Goal: Task Accomplishment & Management: Manage account settings

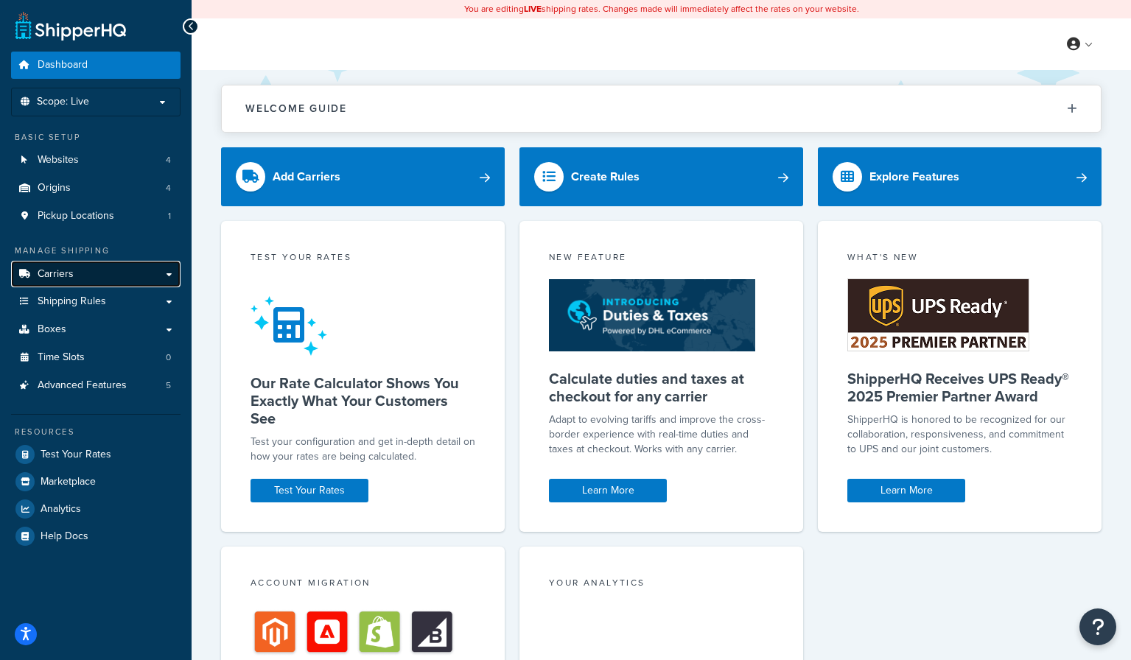
click at [124, 277] on link "Carriers" at bounding box center [96, 274] width 170 height 27
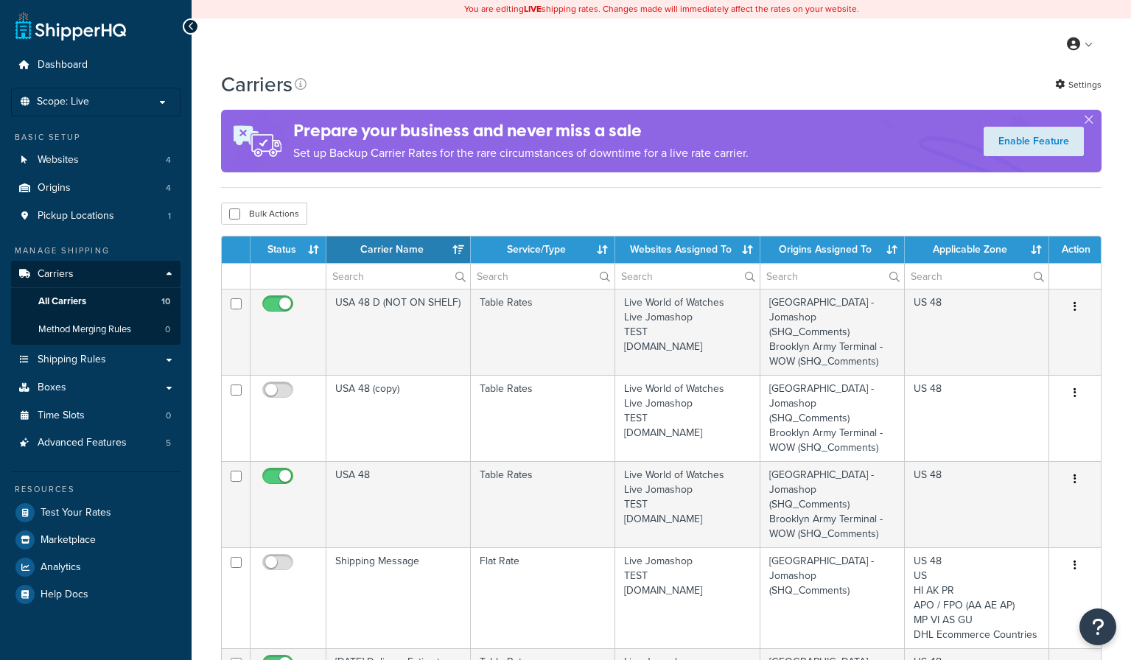
select select "15"
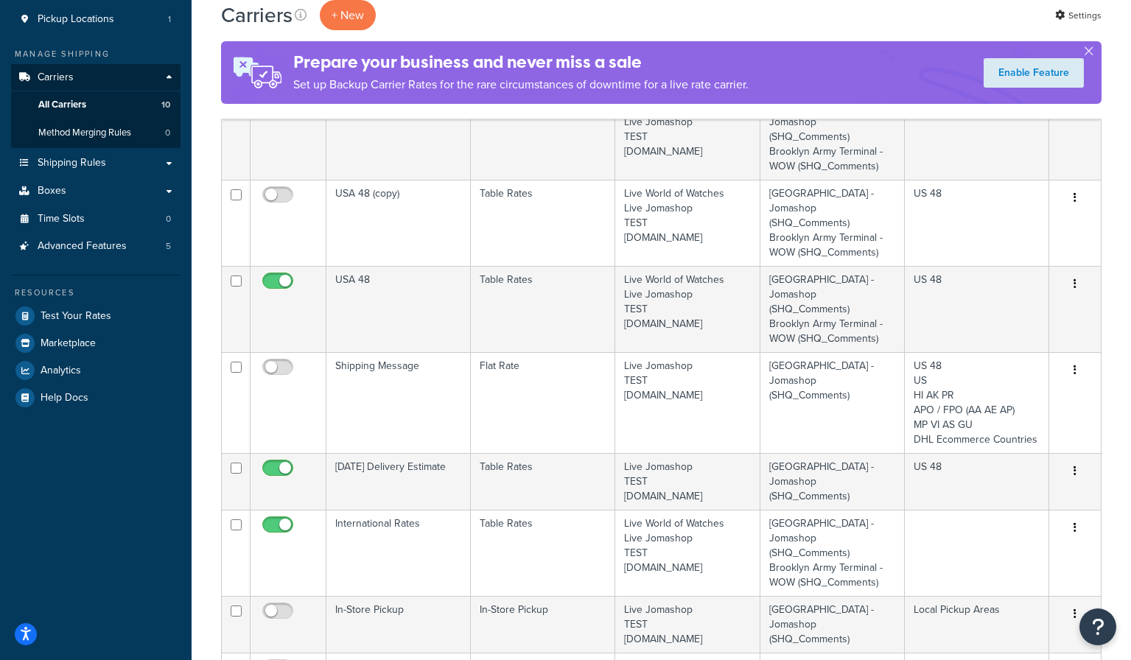
scroll to position [221, 0]
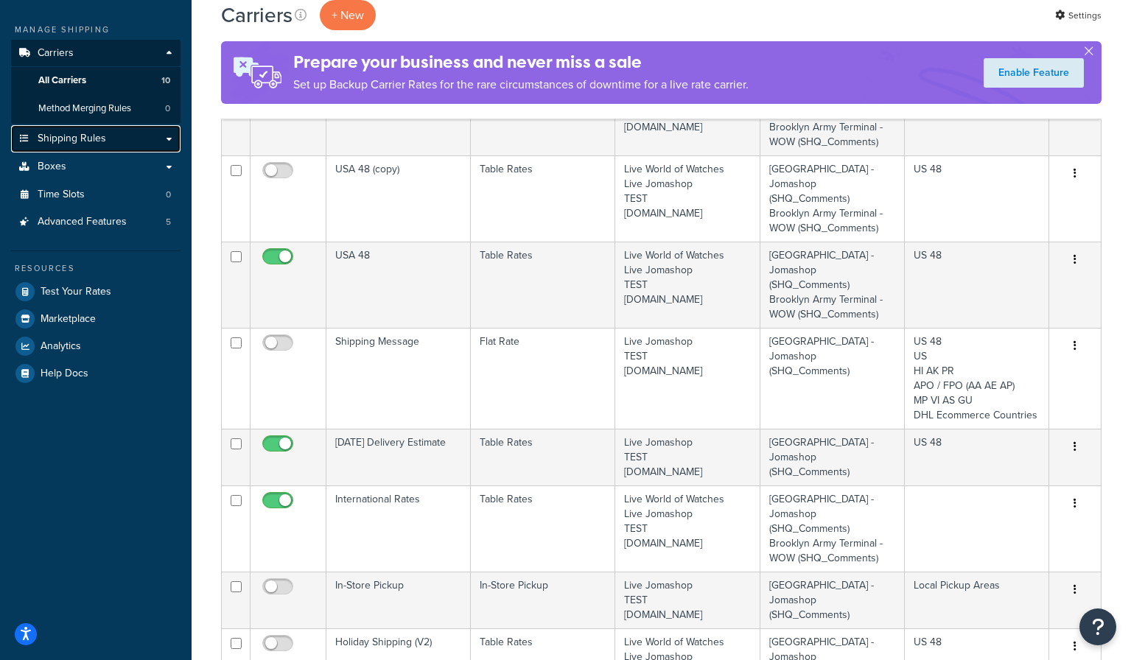
click at [169, 142] on link "Shipping Rules" at bounding box center [96, 138] width 170 height 27
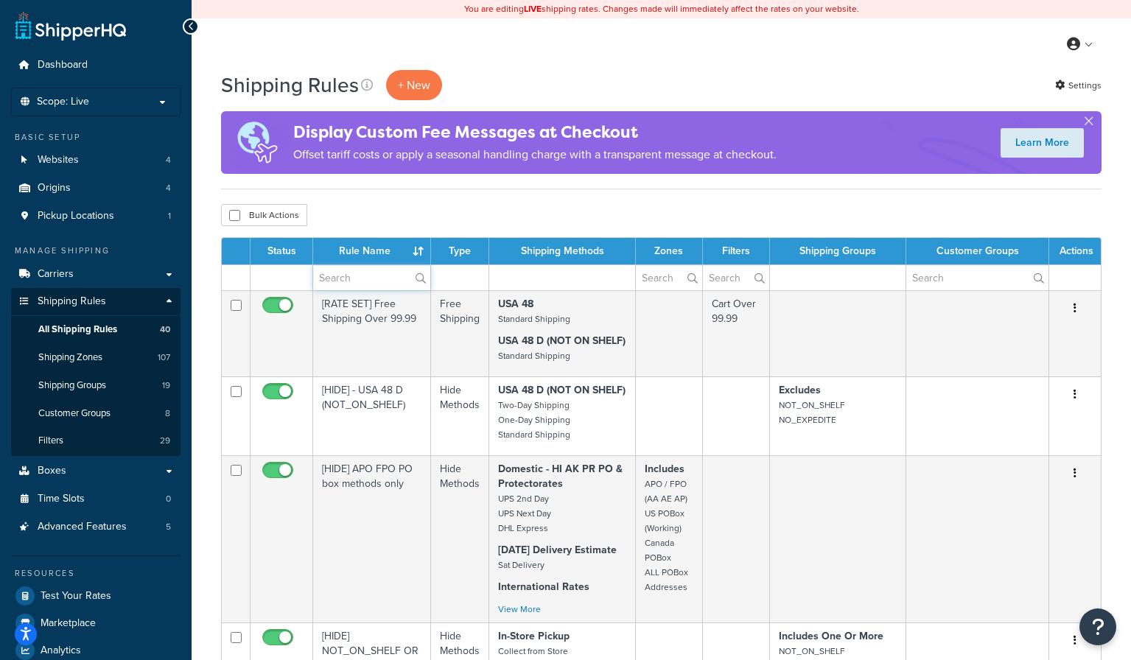
click at [337, 279] on input "text" at bounding box center [371, 277] width 117 height 25
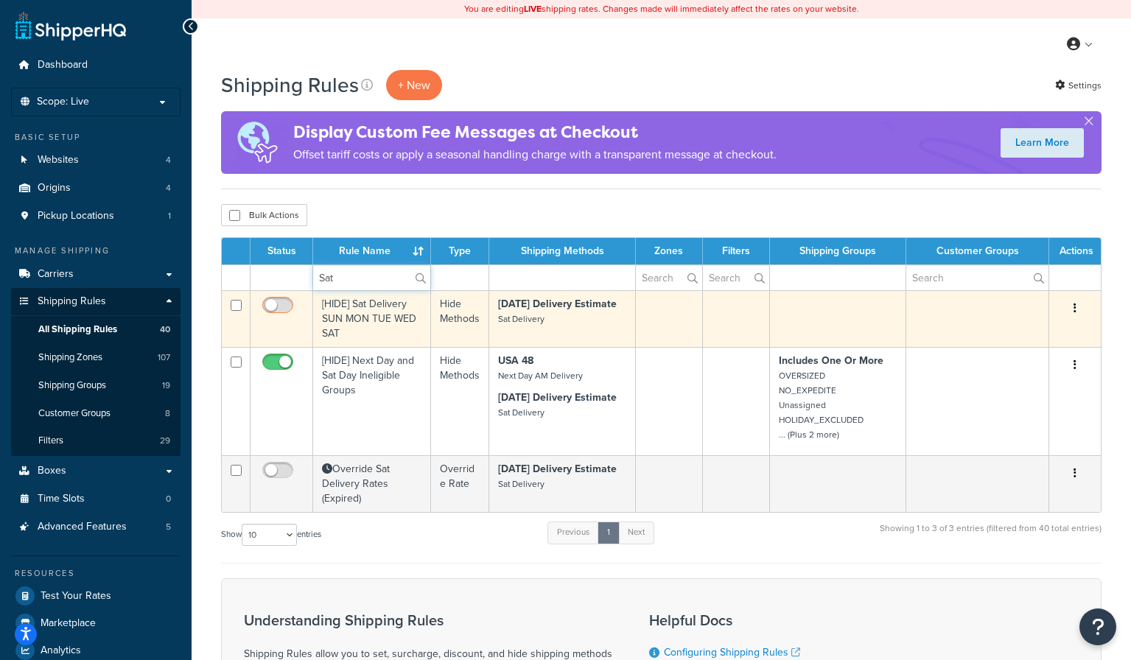
type input "Sat"
click at [285, 307] on input "checkbox" at bounding box center [279, 309] width 41 height 18
checkbox input "true"
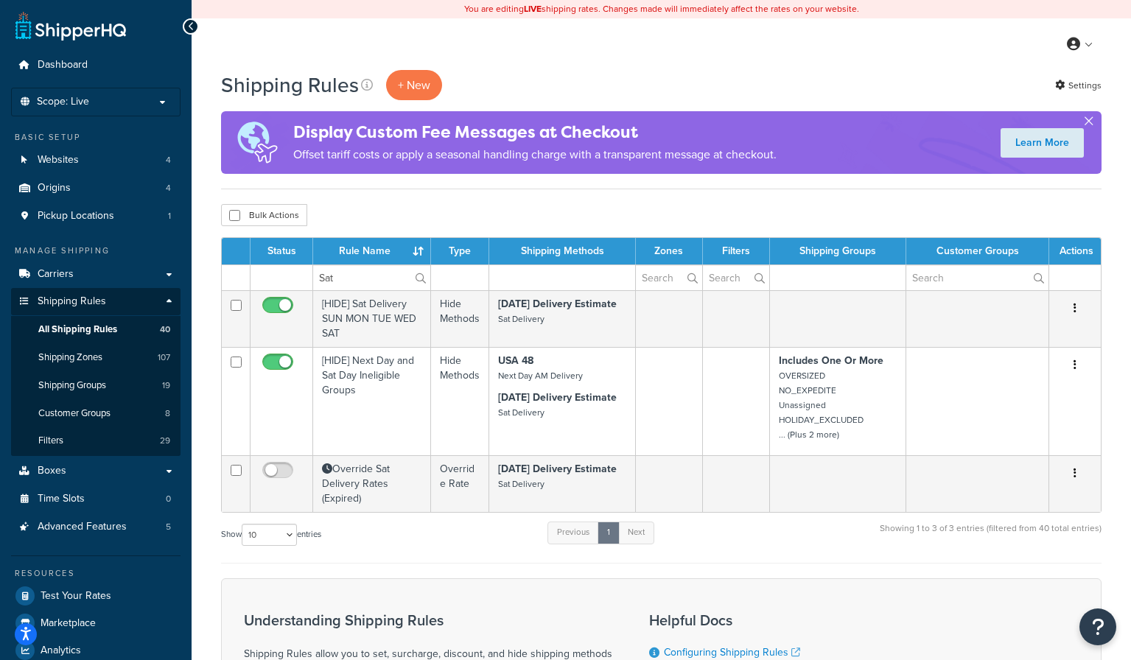
click at [1090, 122] on button "button" at bounding box center [1089, 124] width 4 height 4
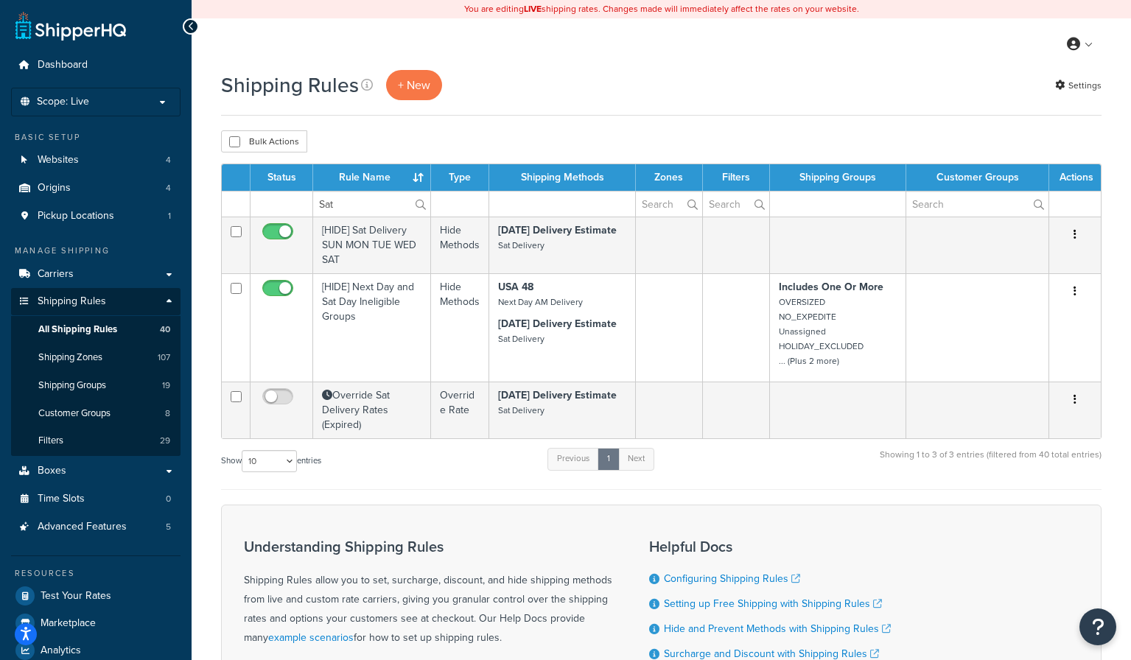
click at [426, 486] on div "Show 10 15 25 50 100 1000 entries Previous 1 Next Showing 1 to 3 of 3 entries (…" at bounding box center [661, 468] width 881 height 43
drag, startPoint x: 363, startPoint y: 203, endPoint x: 238, endPoint y: 203, distance: 125.3
click at [239, 203] on tr "Sat" at bounding box center [661, 204] width 879 height 26
click at [366, 134] on div "Bulk Actions Duplicate Delete" at bounding box center [661, 141] width 881 height 22
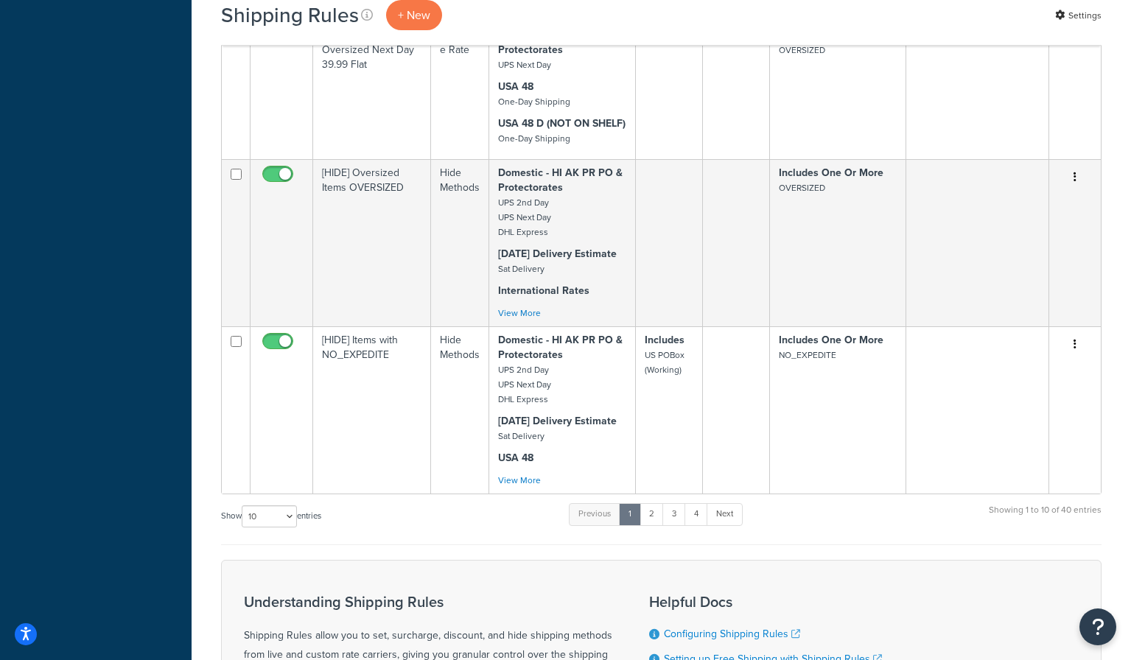
scroll to position [1032, 0]
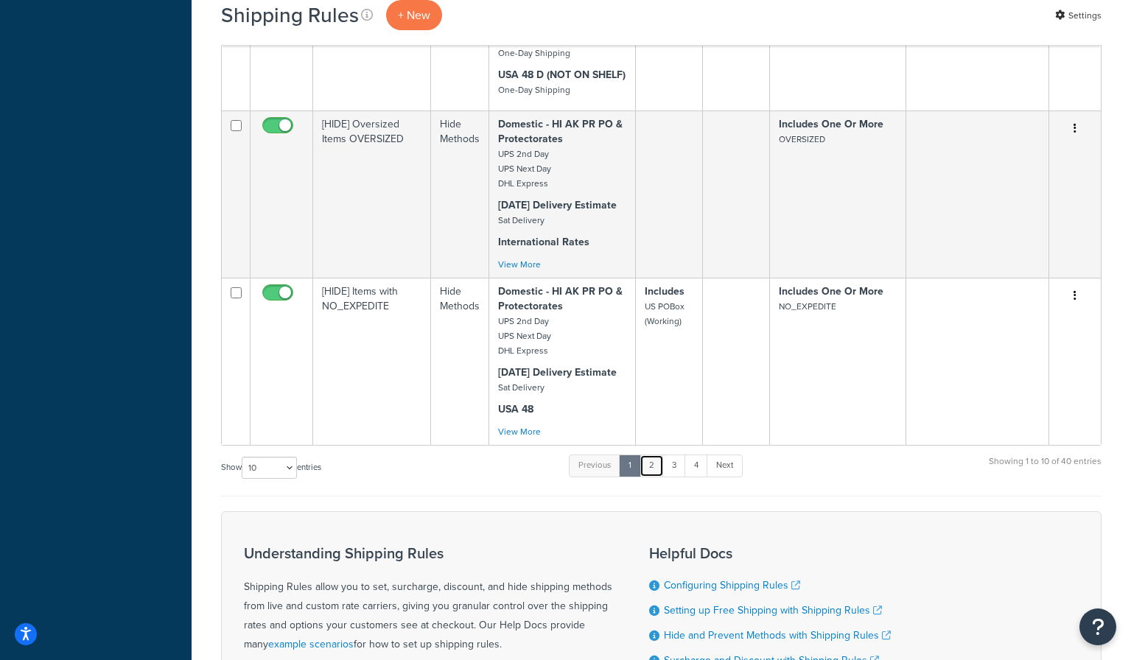
click at [655, 464] on link "2" at bounding box center [652, 466] width 24 height 22
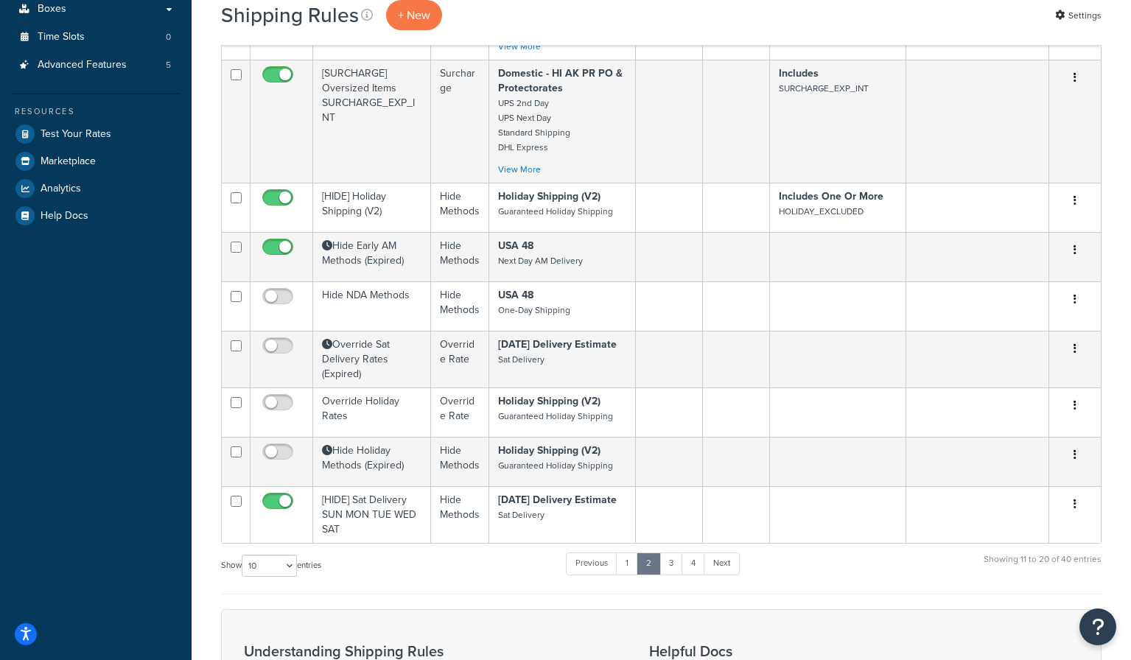
scroll to position [489, 0]
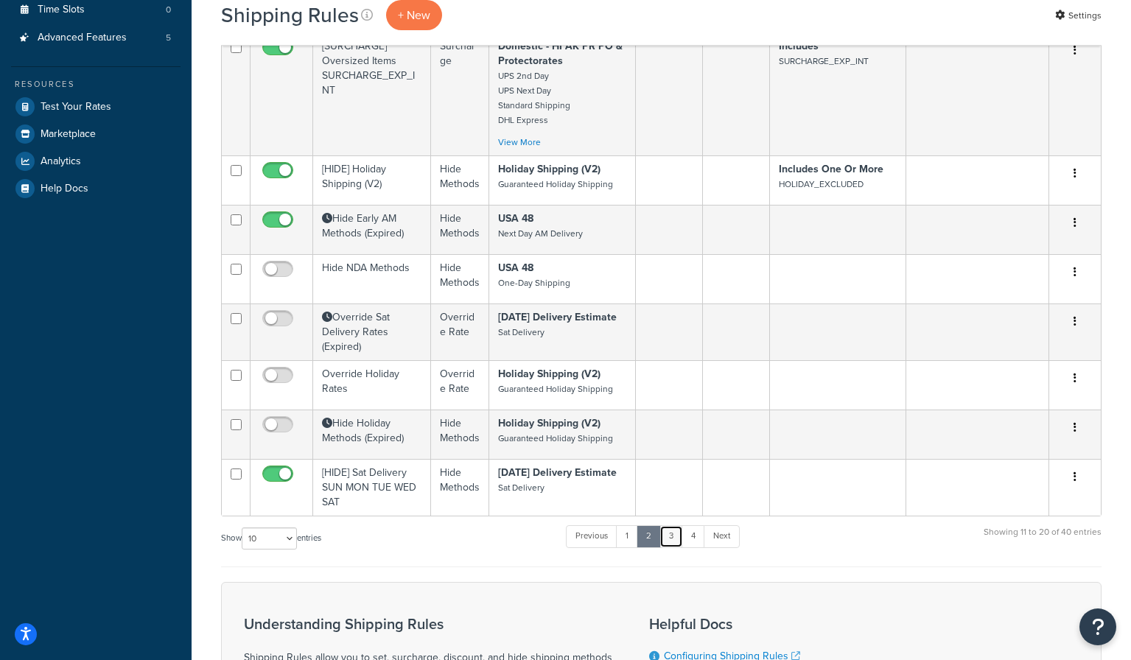
click at [670, 526] on link "3" at bounding box center [672, 537] width 24 height 22
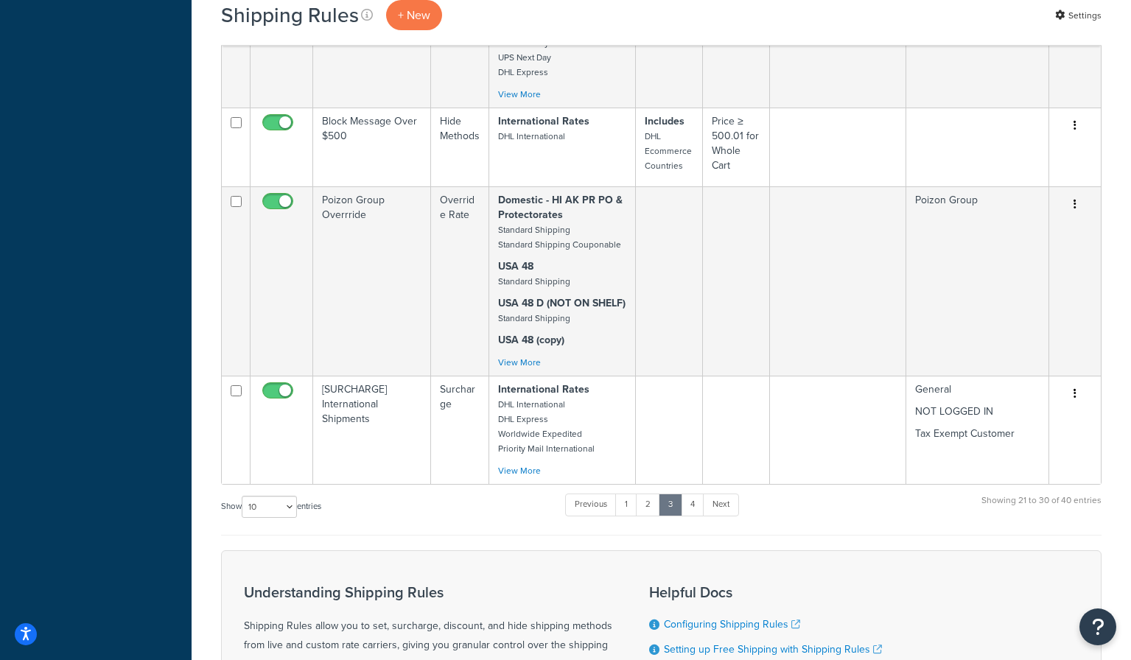
scroll to position [705, 0]
